Goal: Find specific page/section: Find specific page/section

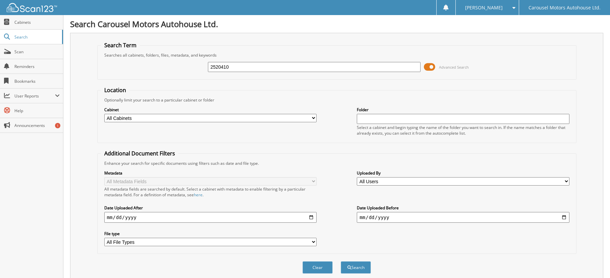
type input "2520410"
click at [341, 261] on button "Search" at bounding box center [356, 267] width 30 height 12
drag, startPoint x: 232, startPoint y: 67, endPoint x: 199, endPoint y: 66, distance: 32.9
click at [199, 66] on div "2520410 Advanced Search" at bounding box center [337, 67] width 472 height 18
type input "9512000"
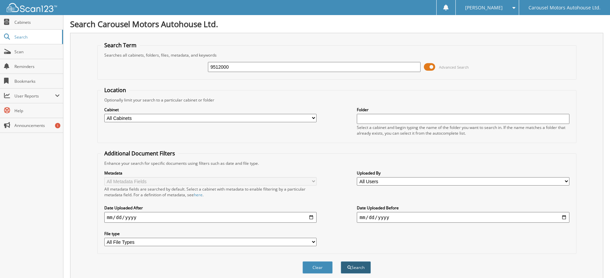
click at [358, 267] on button "Search" at bounding box center [356, 267] width 30 height 12
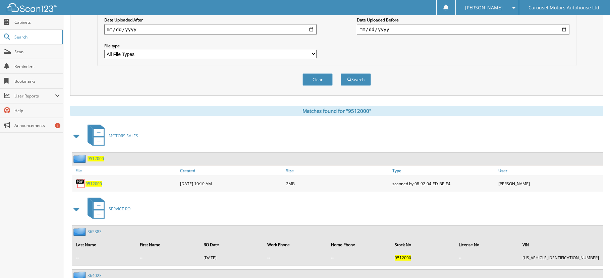
scroll to position [201, 0]
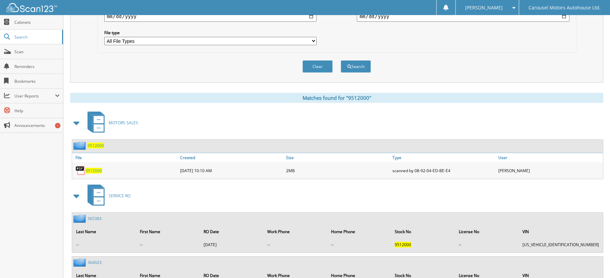
click at [94, 168] on span "9512000" at bounding box center [93, 171] width 16 height 6
